Goal: Register for event/course: Sign up to attend an event or enroll in a course

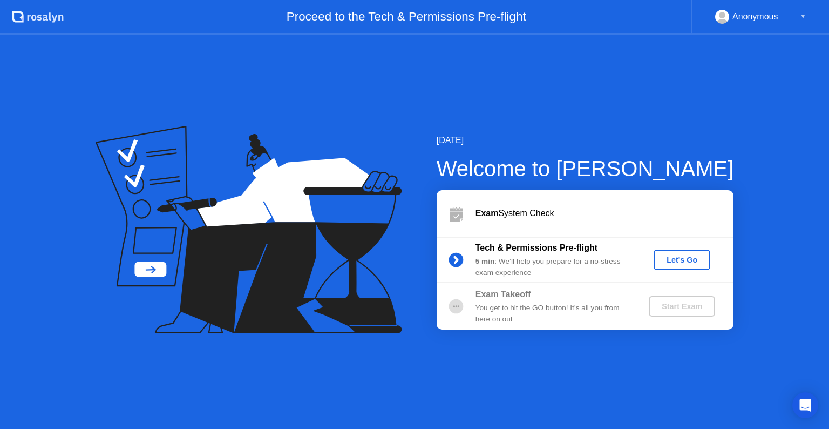
click at [670, 264] on div "Let's Go" at bounding box center [682, 259] width 48 height 9
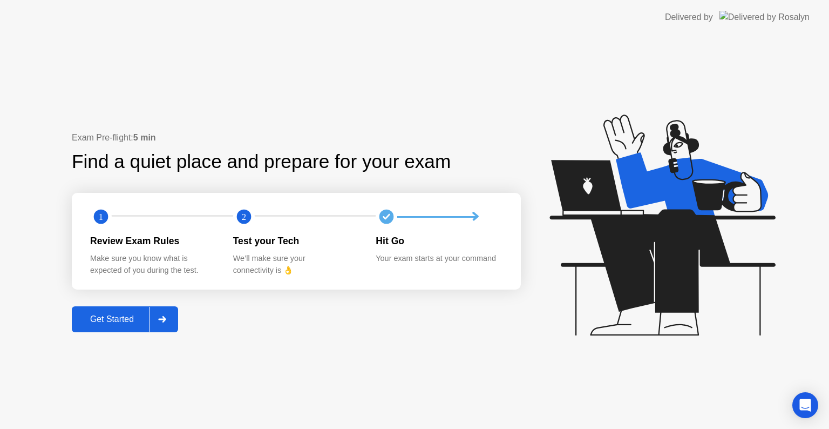
click at [131, 321] on div "Get Started" at bounding box center [112, 319] width 74 height 10
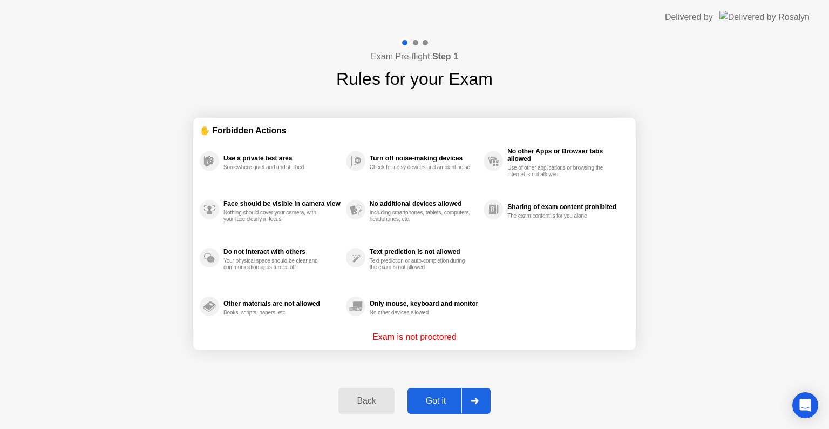
click at [437, 397] on div "Got it" at bounding box center [436, 401] width 51 height 10
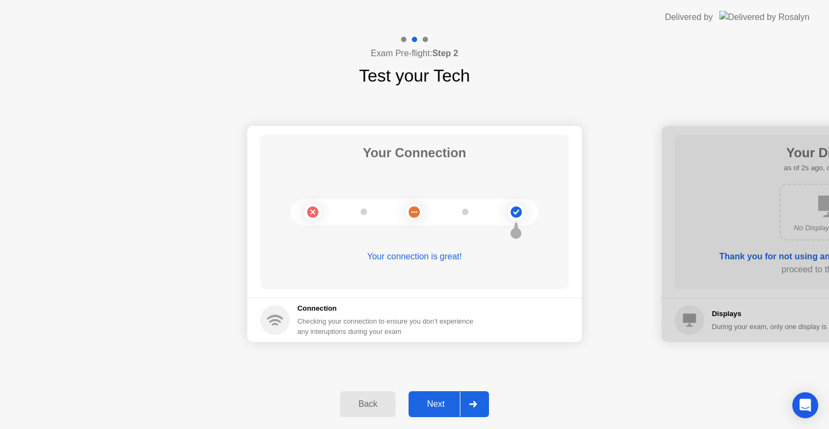
click at [439, 404] on div "Next" at bounding box center [436, 404] width 48 height 10
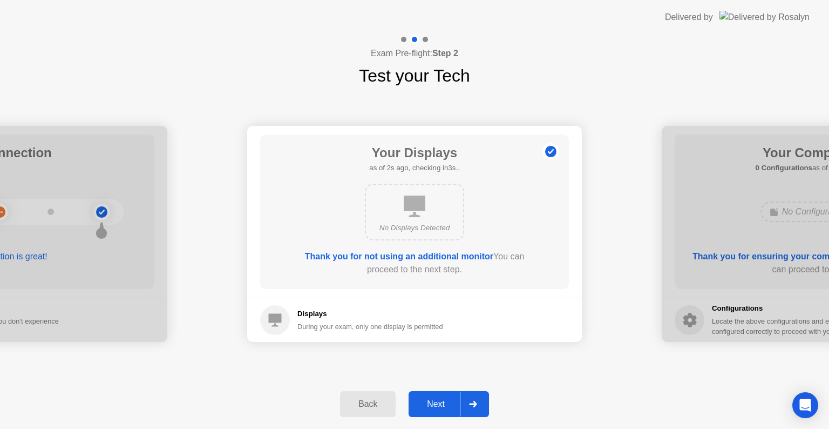
click at [439, 404] on div "Next" at bounding box center [436, 404] width 48 height 10
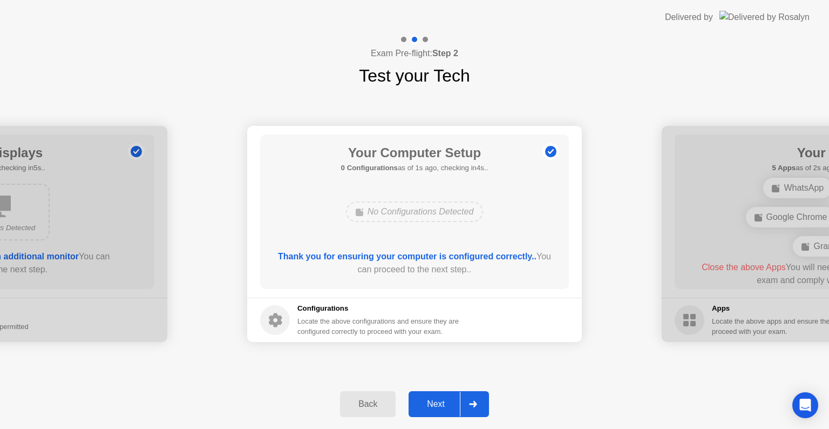
click at [439, 404] on div "Next" at bounding box center [436, 404] width 48 height 10
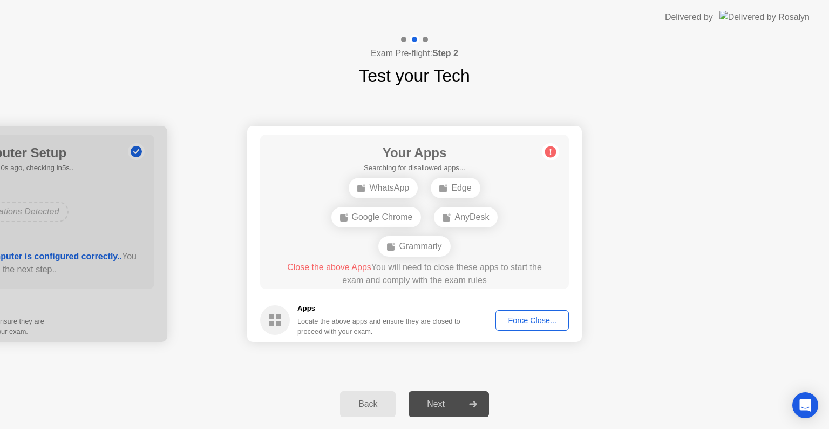
click at [510, 319] on div "Force Close..." at bounding box center [532, 320] width 66 height 9
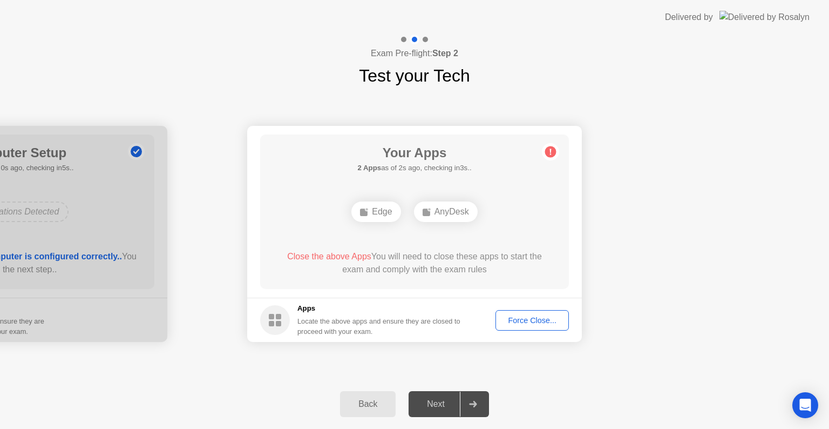
click at [449, 399] on div "Next" at bounding box center [436, 404] width 48 height 10
click at [552, 322] on div "Force Close..." at bounding box center [532, 320] width 66 height 9
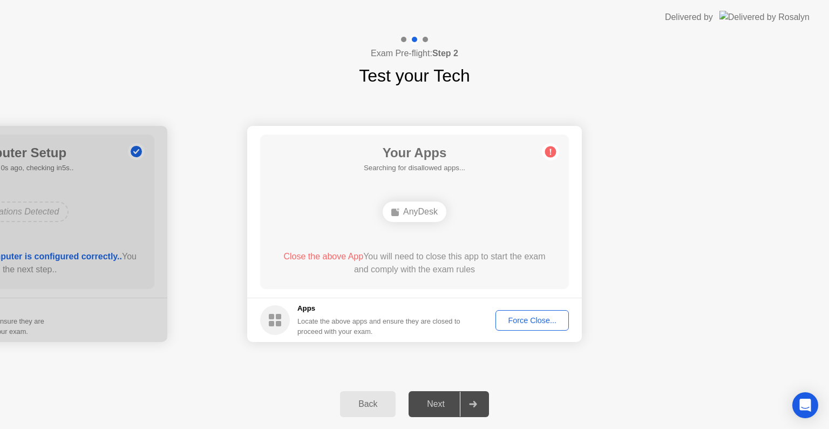
click at [536, 322] on div "Force Close..." at bounding box center [532, 320] width 66 height 9
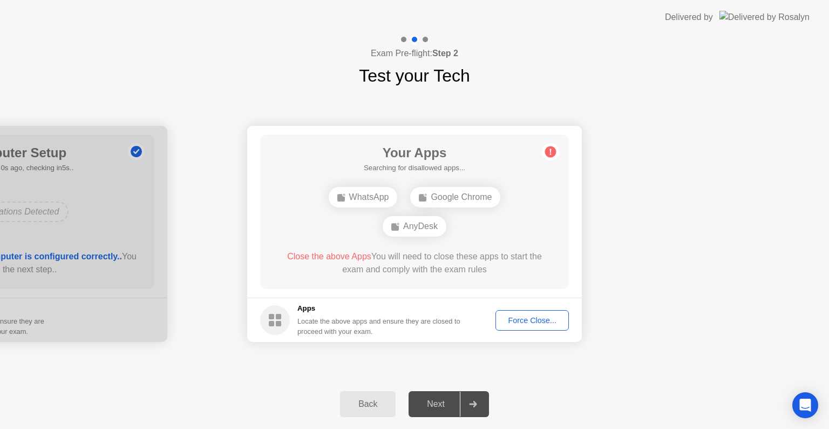
click at [539, 321] on div "Force Close..." at bounding box center [532, 320] width 66 height 9
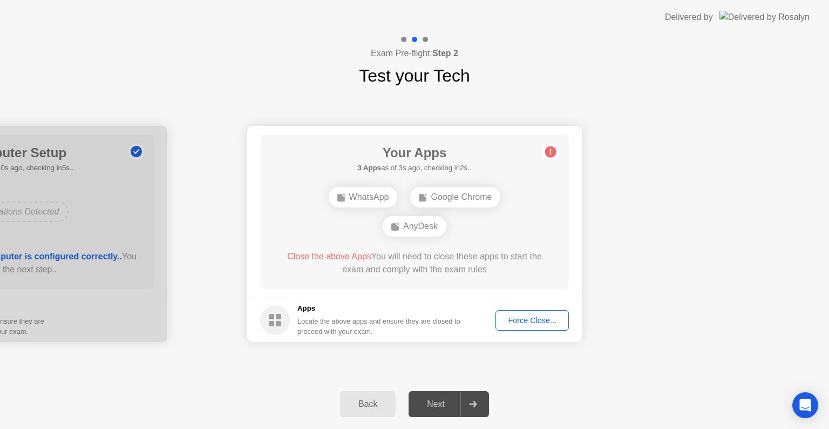
click at [459, 399] on div "Next" at bounding box center [436, 404] width 48 height 10
click at [479, 402] on div at bounding box center [473, 403] width 26 height 25
click at [339, 255] on span "Close the above App" at bounding box center [323, 256] width 80 height 9
click at [520, 325] on div "Force Close..." at bounding box center [532, 320] width 66 height 9
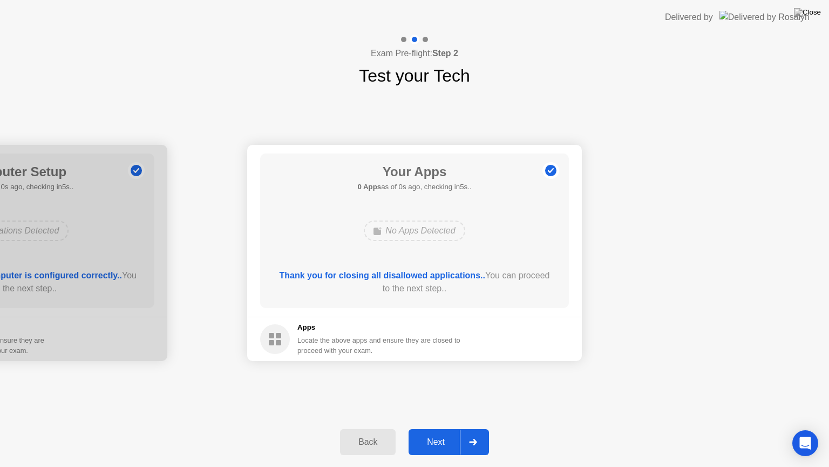
click at [544, 161] on div "Your Apps 0 Apps as of 0s ago, checking in5s.. No Apps Detected Thank you for c…" at bounding box center [414, 230] width 309 height 154
click at [449, 428] on div "Next" at bounding box center [436, 442] width 48 height 10
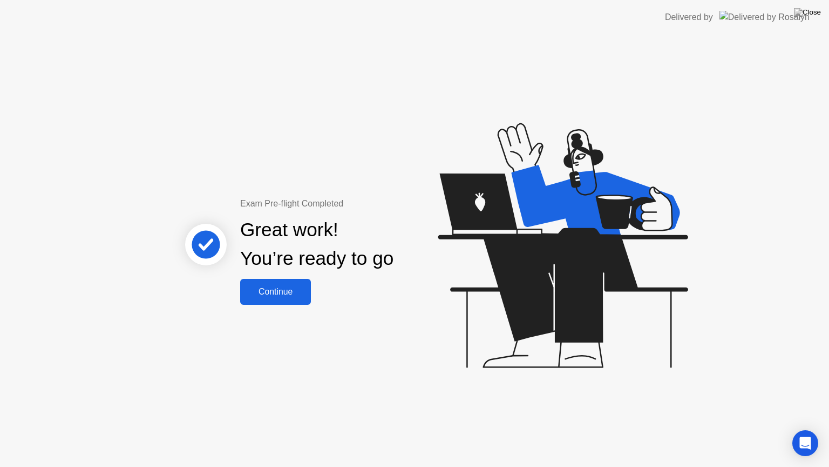
click at [290, 296] on div "Continue" at bounding box center [276, 292] width 64 height 10
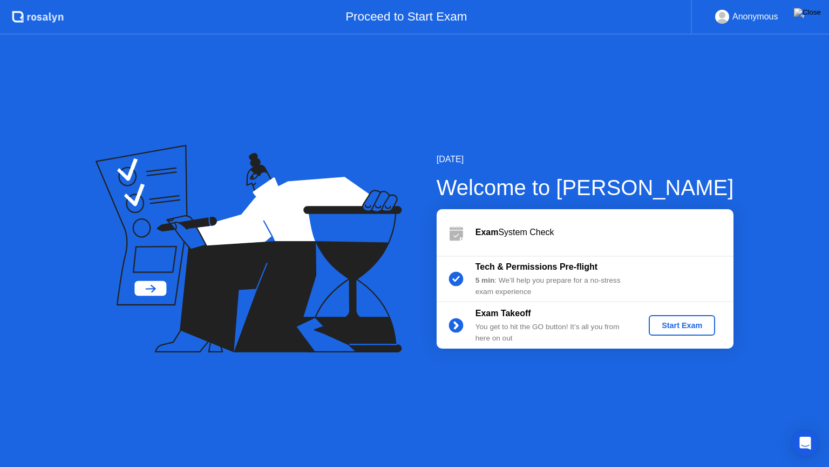
click at [672, 322] on div "Start Exam" at bounding box center [682, 325] width 58 height 9
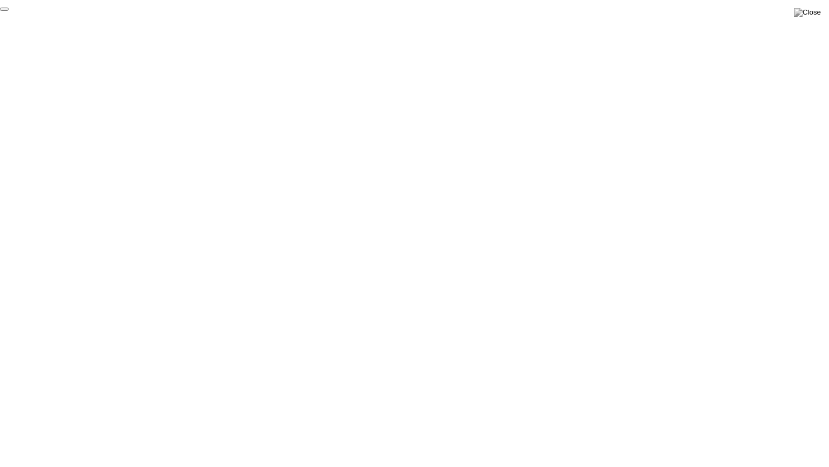
click div "End Proctoring Session"
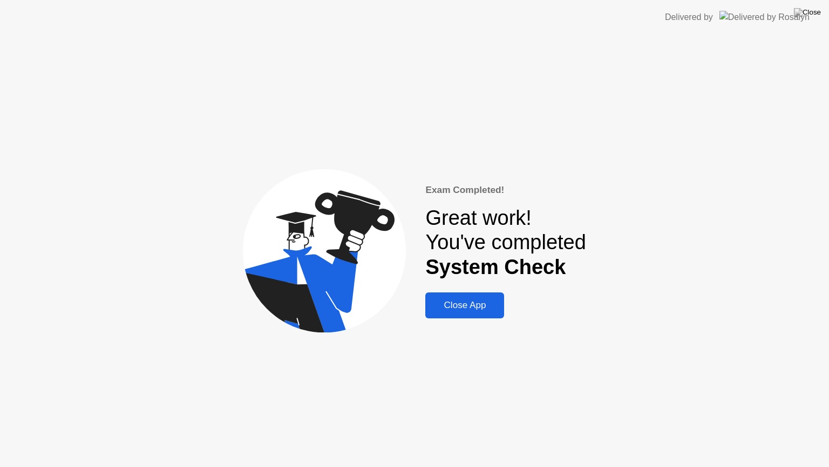
click at [482, 301] on div "Close App" at bounding box center [465, 305] width 72 height 11
